Goal: Task Accomplishment & Management: Use online tool/utility

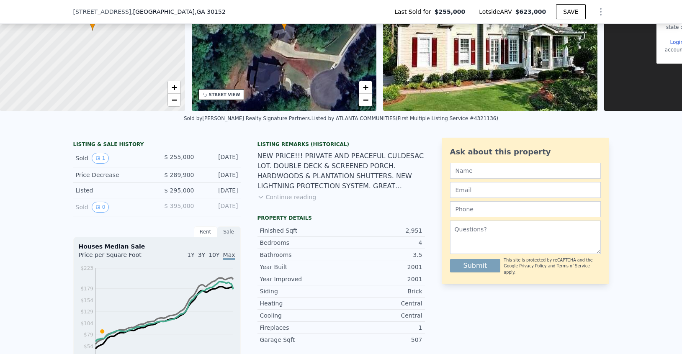
scroll to position [101, 0]
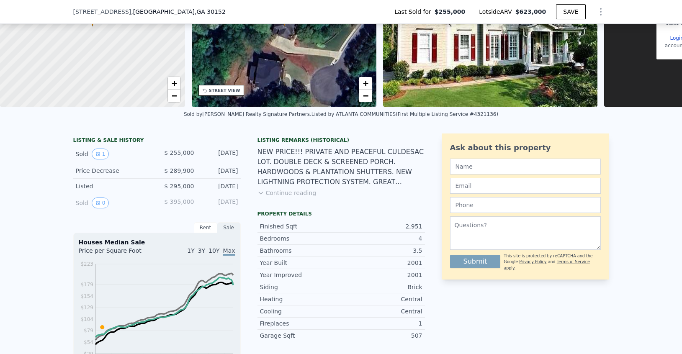
click at [293, 192] on button "Continue reading" at bounding box center [286, 193] width 59 height 8
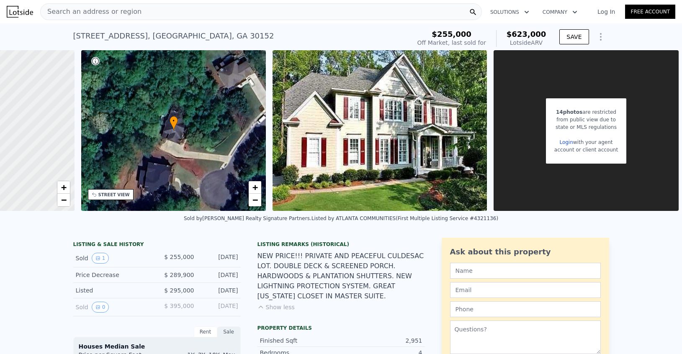
scroll to position [0, 0]
click at [608, 12] on link "Log In" at bounding box center [606, 12] width 38 height 8
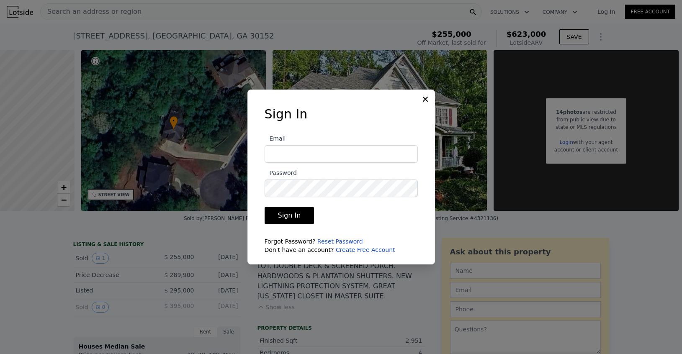
click at [344, 156] on input "Email" at bounding box center [340, 154] width 153 height 18
type input "[EMAIL_ADDRESS][DOMAIN_NAME]"
click at [295, 219] on button "Sign In" at bounding box center [289, 215] width 50 height 17
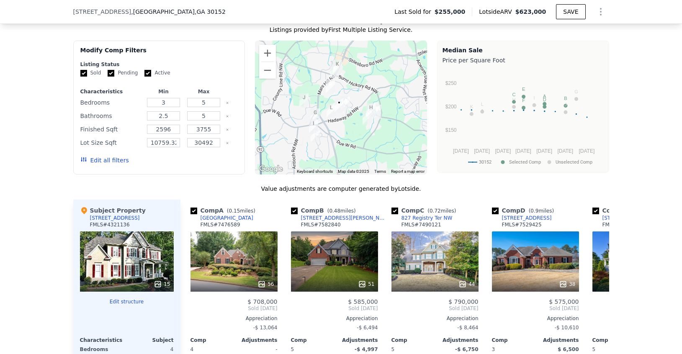
scroll to position [714, 0]
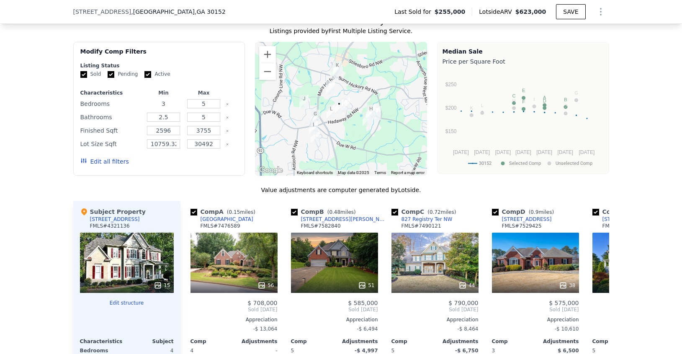
click at [180, 103] on input "3" at bounding box center [163, 103] width 33 height 9
type input "4"
click at [211, 107] on input "5" at bounding box center [203, 103] width 33 height 9
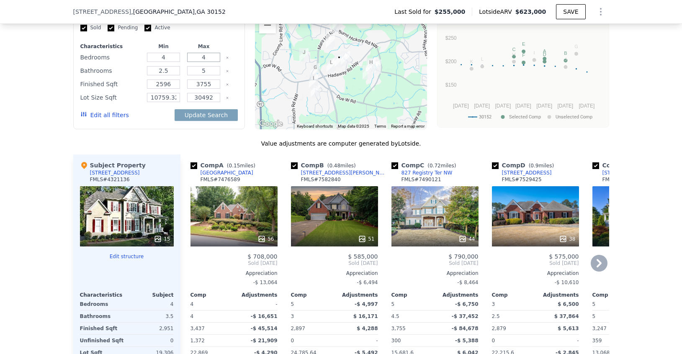
scroll to position [752, 0]
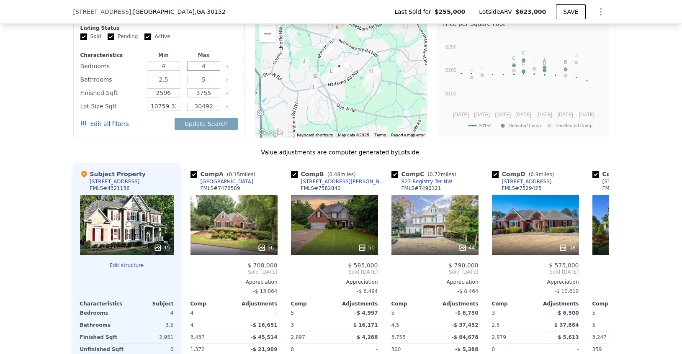
type input "4"
click at [173, 80] on input "2.5" at bounding box center [163, 79] width 33 height 9
type input "2"
type input "4"
type input "3"
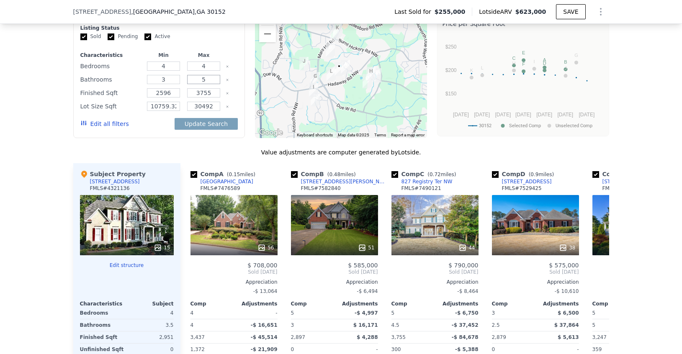
click at [210, 80] on input "5" at bounding box center [203, 79] width 33 height 9
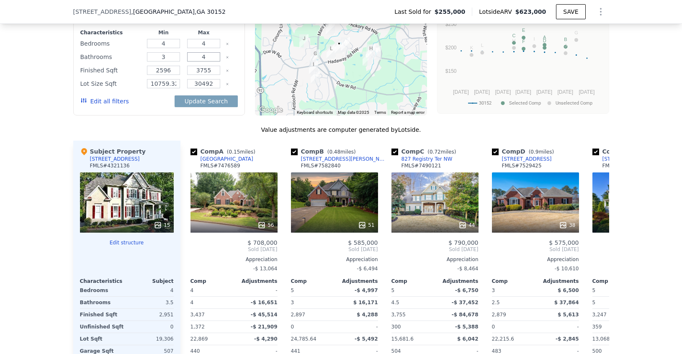
scroll to position [767, 0]
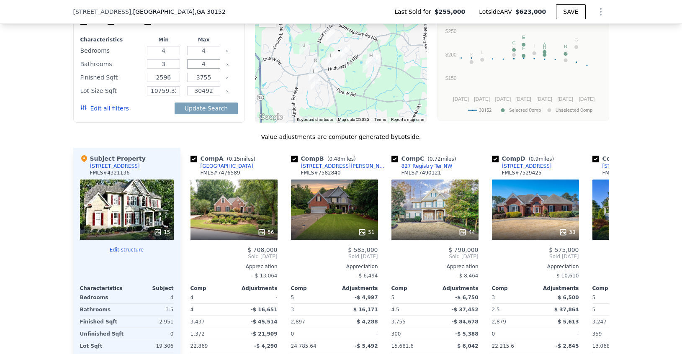
type input "4"
click at [175, 78] on input "2596" at bounding box center [163, 77] width 33 height 9
type input "2"
click at [215, 78] on input "3755" at bounding box center [203, 77] width 33 height 9
click at [172, 77] on input "270" at bounding box center [163, 77] width 33 height 9
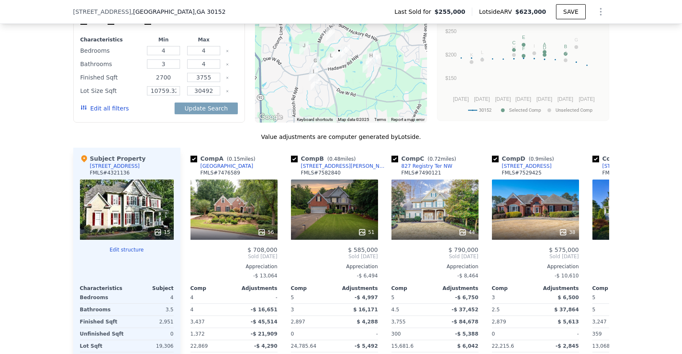
type input "2700"
click at [218, 79] on input "3755" at bounding box center [203, 77] width 33 height 9
type input "3200"
click at [226, 92] on icon "Clear" at bounding box center [227, 91] width 3 height 3
click at [218, 106] on button "Update Search" at bounding box center [205, 109] width 63 height 12
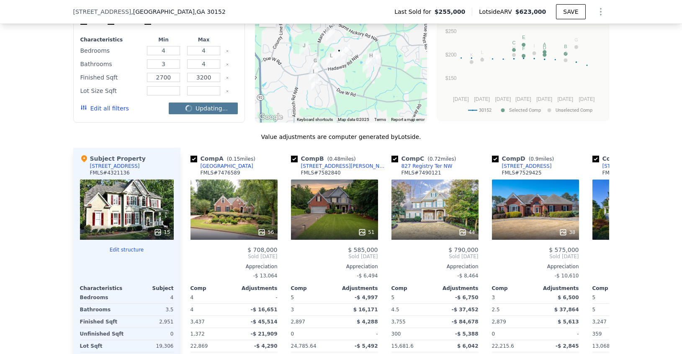
checkbox input "false"
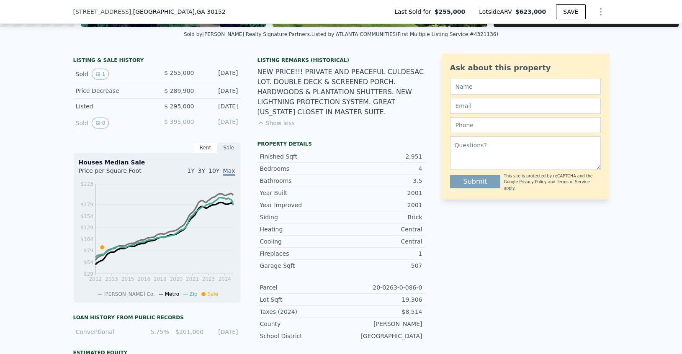
scroll to position [237, 0]
